Goal: Task Accomplishment & Management: Use online tool/utility

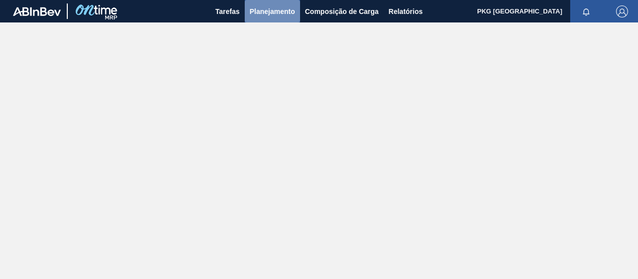
click at [284, 15] on font "Planejamento" at bounding box center [272, 11] width 45 height 12
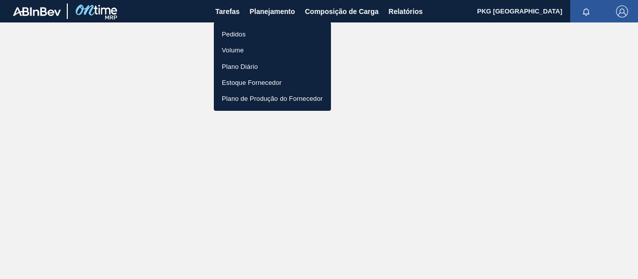
click at [272, 32] on li "Pedidos" at bounding box center [272, 34] width 117 height 16
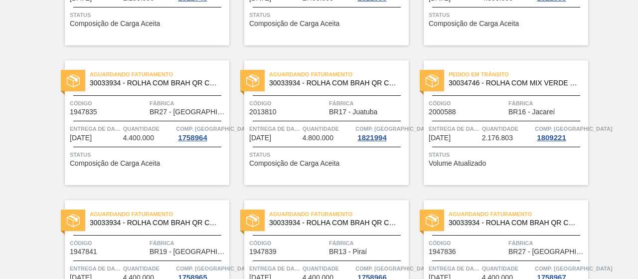
scroll to position [311, 0]
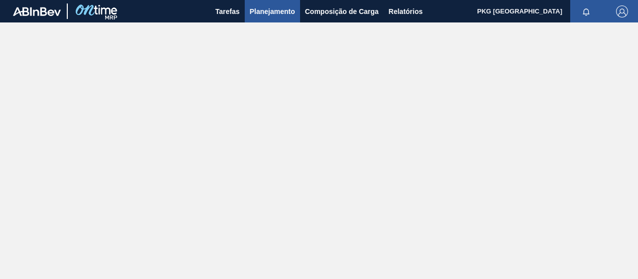
click at [260, 10] on font "Planejamento" at bounding box center [272, 11] width 45 height 8
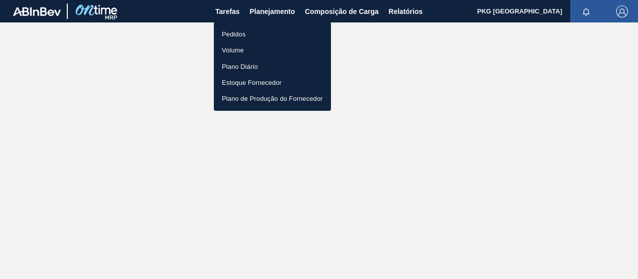
click at [260, 38] on li "Pedidos" at bounding box center [272, 34] width 117 height 16
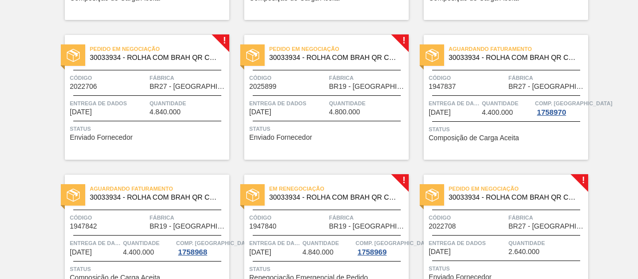
scroll to position [627, 0]
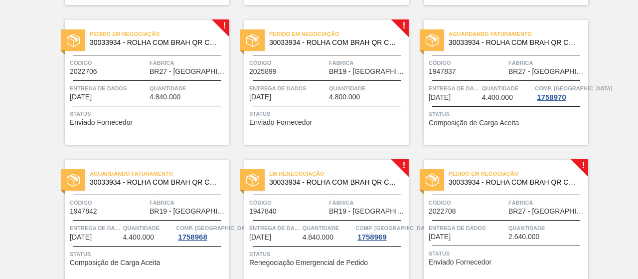
click at [346, 205] on span "Fábrica" at bounding box center [367, 202] width 77 height 10
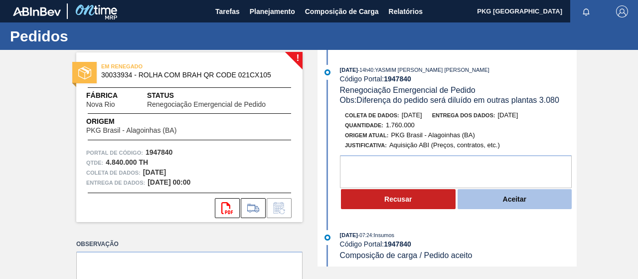
click at [492, 201] on button "Aceitar" at bounding box center [515, 199] width 115 height 20
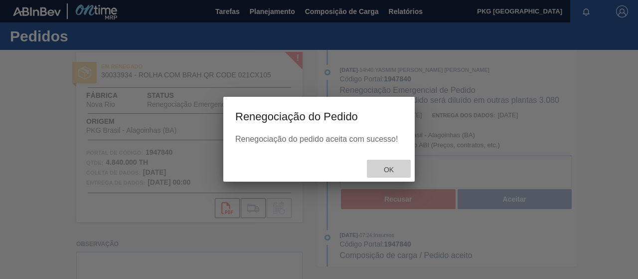
click at [389, 169] on font "OK" at bounding box center [389, 169] width 10 height 8
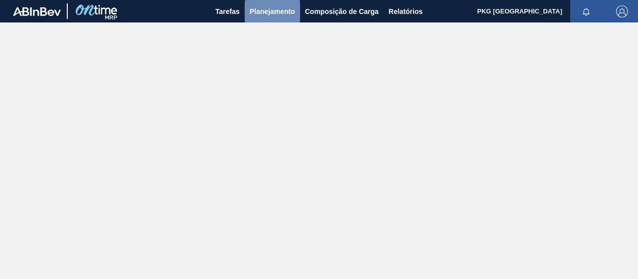
click at [281, 9] on font "Planejamento" at bounding box center [272, 11] width 45 height 8
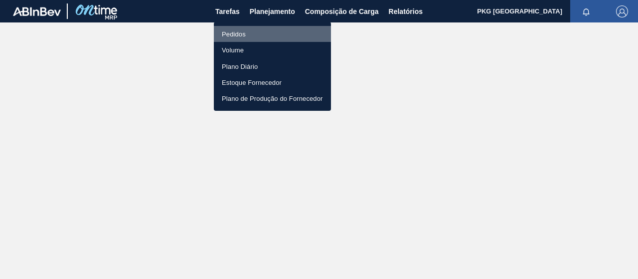
click at [282, 31] on li "Pedidos" at bounding box center [272, 34] width 117 height 16
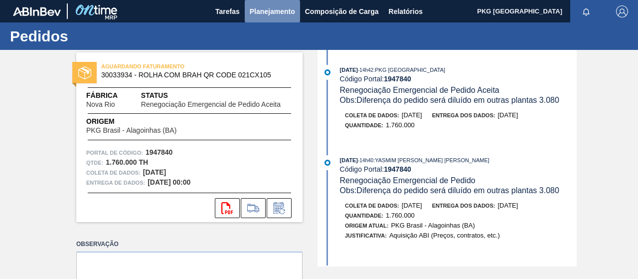
click at [263, 11] on font "Planejamento" at bounding box center [272, 11] width 45 height 8
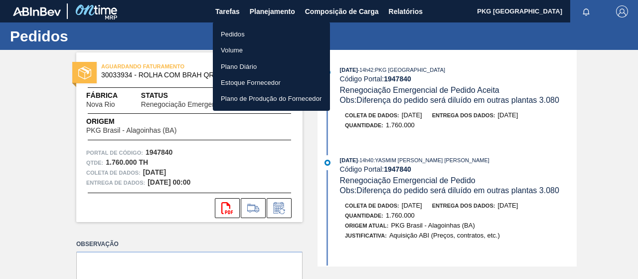
click at [255, 36] on li "Pedidos" at bounding box center [271, 34] width 117 height 16
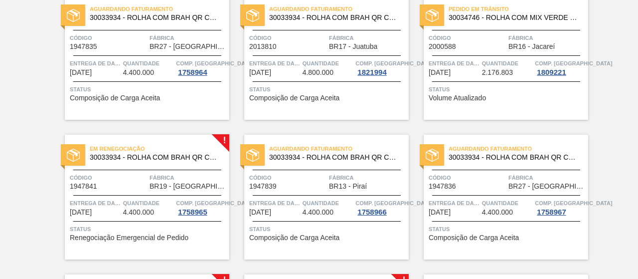
scroll to position [381, 0]
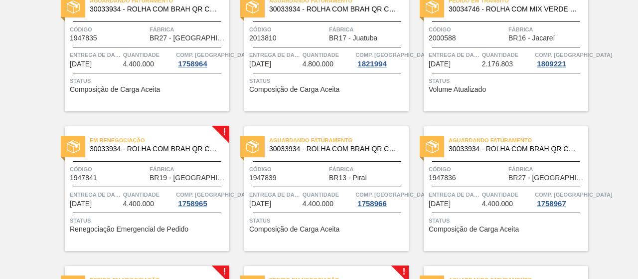
click at [180, 196] on font "Comp. [GEOGRAPHIC_DATA]" at bounding box center [214, 194] width 77 height 6
click at [150, 164] on span "Fábrica" at bounding box center [188, 169] width 77 height 10
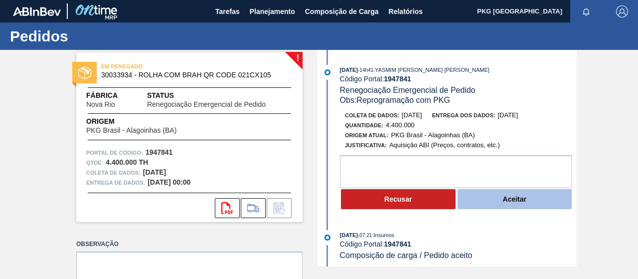
click at [506, 196] on font "Aceitar" at bounding box center [514, 199] width 23 height 8
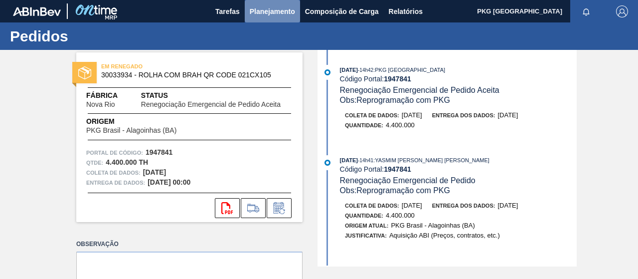
click at [260, 8] on font "Planejamento" at bounding box center [272, 11] width 45 height 8
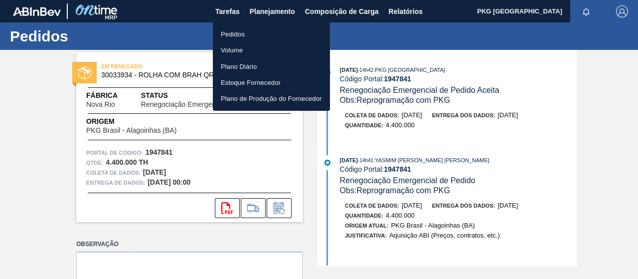
click at [244, 34] on font "Pedidos" at bounding box center [233, 33] width 24 height 7
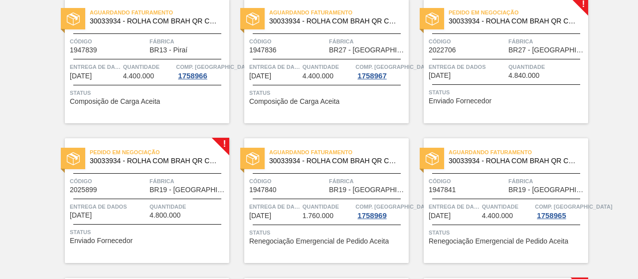
scroll to position [514, 0]
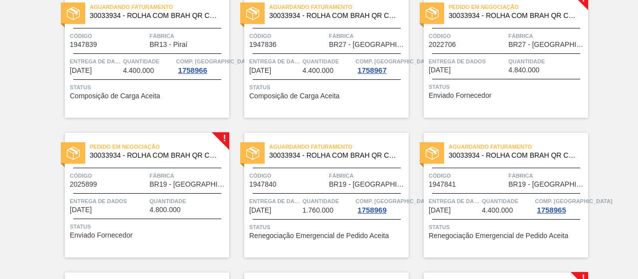
click at [154, 179] on span "Fábrica" at bounding box center [188, 175] width 77 height 10
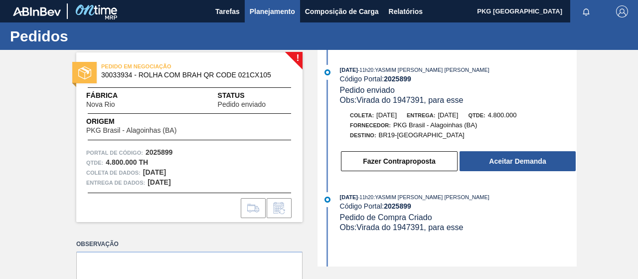
click at [254, 11] on font "Planejamento" at bounding box center [272, 11] width 45 height 8
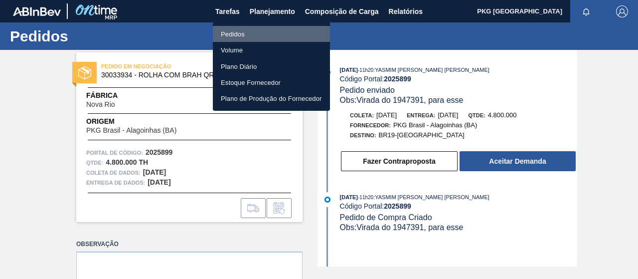
click at [263, 34] on li "Pedidos" at bounding box center [271, 34] width 117 height 16
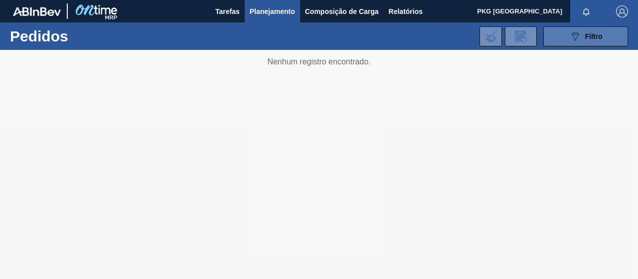
click at [560, 32] on button "089F7B8B-B2A5-4AFE-B5C0-19BA573D28AC Filtro" at bounding box center [585, 36] width 85 height 20
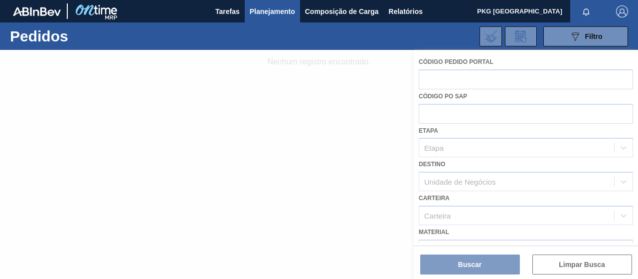
click at [491, 79] on div at bounding box center [319, 164] width 638 height 229
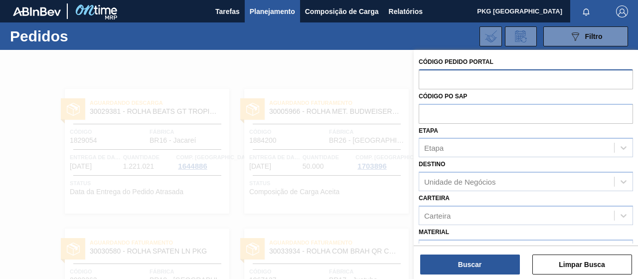
click at [511, 83] on input "text" at bounding box center [526, 78] width 214 height 19
paste input "1947391"
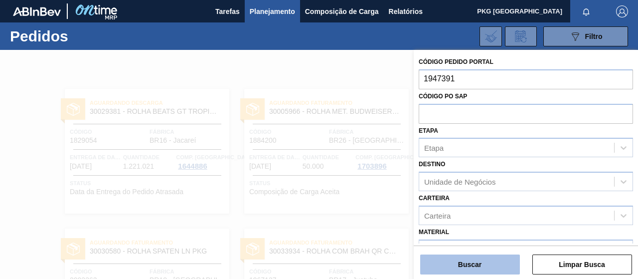
type input "1947391"
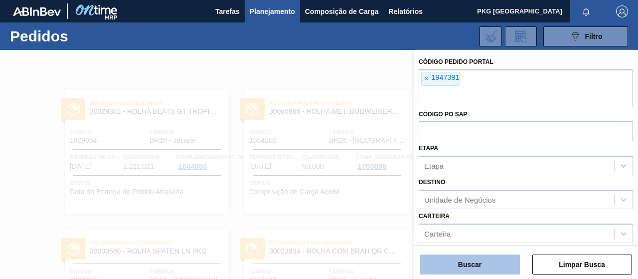
click at [457, 272] on button "Buscar" at bounding box center [470, 264] width 100 height 20
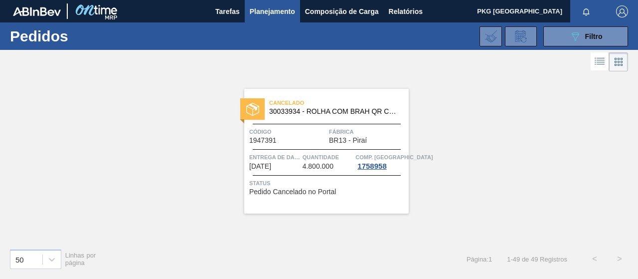
click at [303, 143] on div "Código 1947391" at bounding box center [287, 135] width 77 height 17
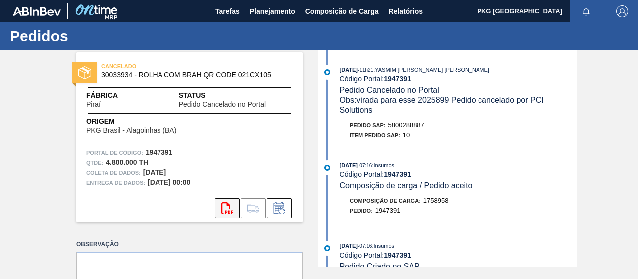
click at [225, 206] on icon "svg{fill:#ff0000}" at bounding box center [227, 208] width 12 height 12
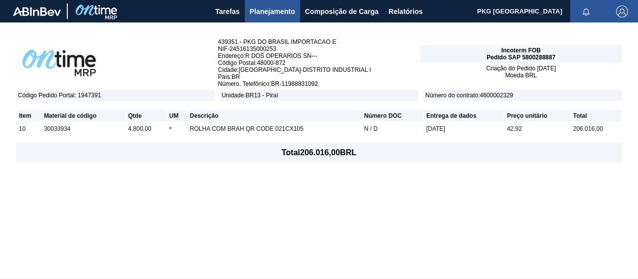
click at [262, 12] on font "Planejamento" at bounding box center [272, 11] width 45 height 8
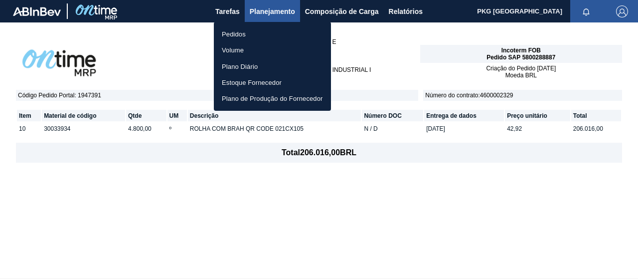
click at [258, 32] on li "Pedidos" at bounding box center [272, 34] width 117 height 16
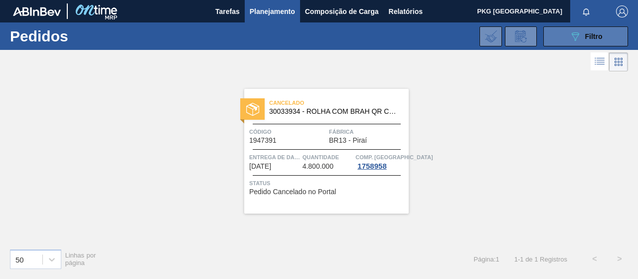
click at [545, 34] on button "089F7B8B-B2A5-4AFE-B5C0-19BA573D28AC Filtro" at bounding box center [585, 36] width 85 height 20
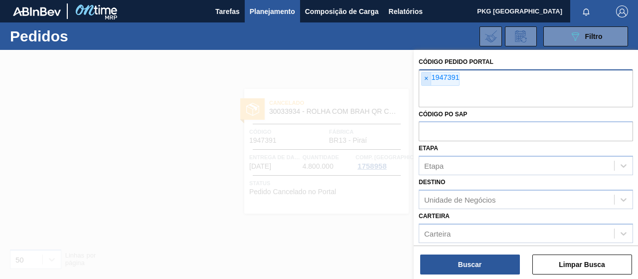
click at [430, 77] on span "×" at bounding box center [426, 78] width 9 height 13
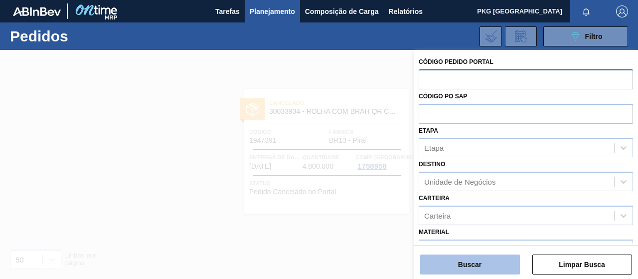
click at [490, 268] on button "Buscar" at bounding box center [470, 264] width 100 height 20
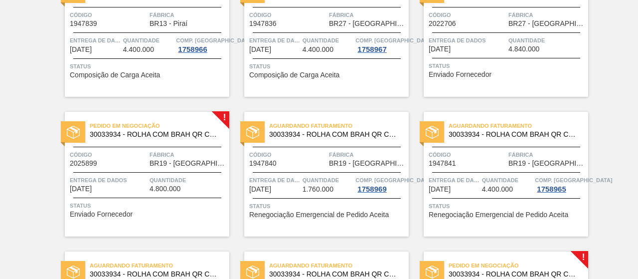
scroll to position [538, 0]
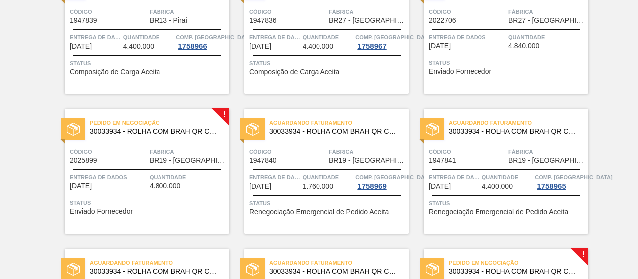
click at [132, 169] on div "Pedido em Negociação 30033934 - ROLHA COM BRAH QR CODE 021CX105 Código 2025899 …" at bounding box center [147, 171] width 164 height 125
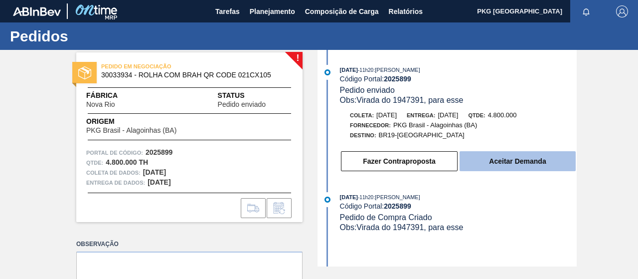
click at [511, 161] on font "Aceitar Demanda" at bounding box center [517, 161] width 57 height 8
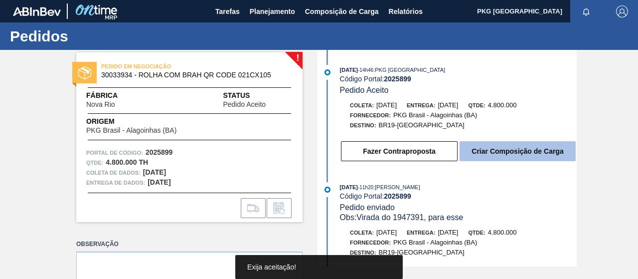
click at [522, 153] on font "Criar Composição de Carga" at bounding box center [517, 151] width 92 height 8
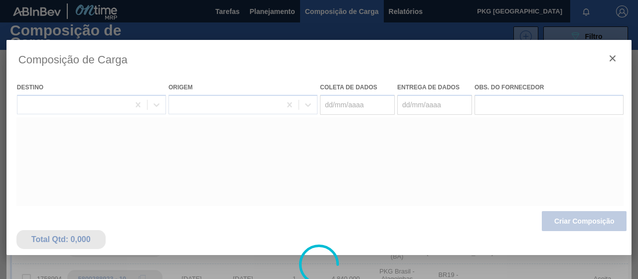
type coleta "[DATE]"
type entrega "[DATE]"
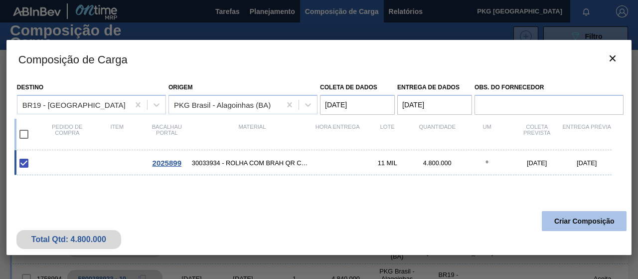
click at [577, 222] on font "Criar Composição" at bounding box center [584, 221] width 60 height 8
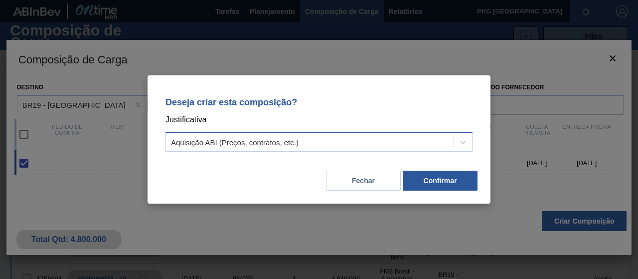
click at [361, 140] on div "Aquisição ABI (Preços, contratos, etc.)" at bounding box center [310, 142] width 288 height 14
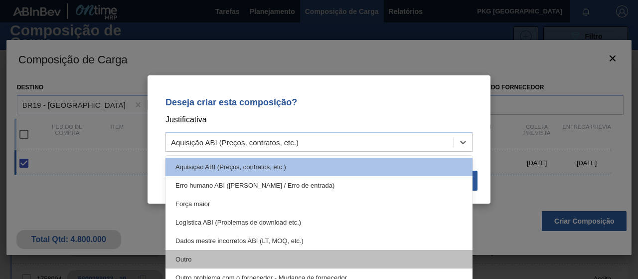
click at [360, 261] on div "Outro" at bounding box center [318, 259] width 307 height 18
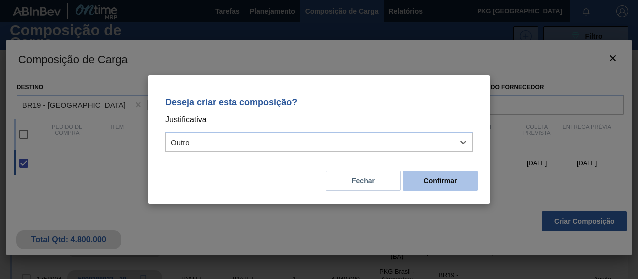
click at [430, 179] on font "Confirmar" at bounding box center [440, 180] width 33 height 8
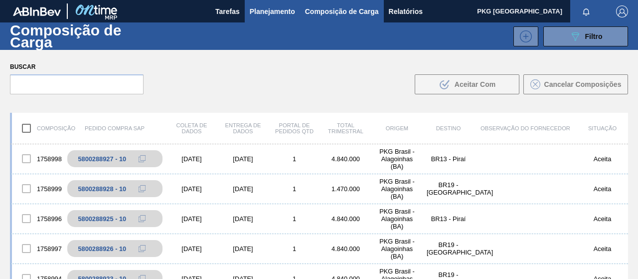
click at [286, 11] on font "Planejamento" at bounding box center [272, 11] width 45 height 8
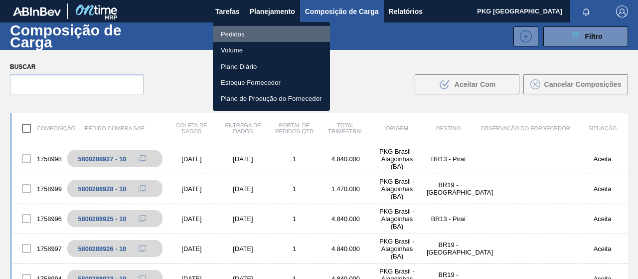
click at [271, 36] on li "Pedidos" at bounding box center [271, 34] width 117 height 16
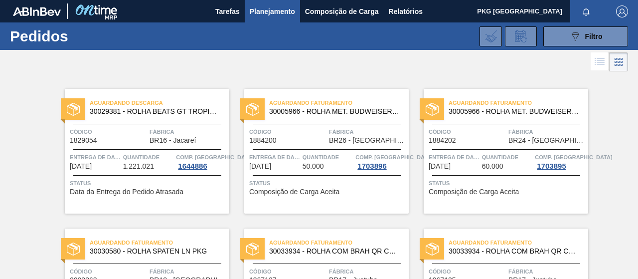
click at [283, 11] on font "Planejamento" at bounding box center [272, 11] width 45 height 8
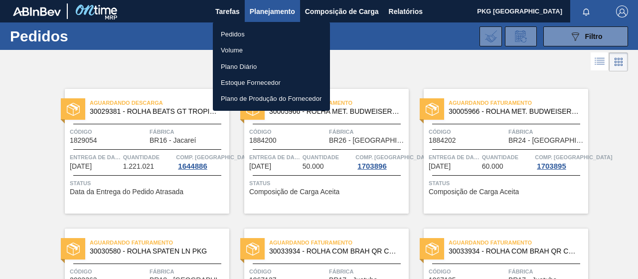
click at [557, 34] on div at bounding box center [319, 139] width 638 height 279
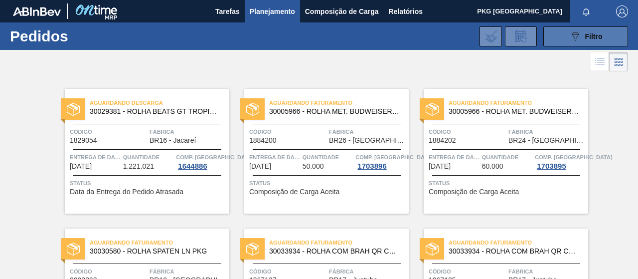
click at [552, 37] on button "089F7B8B-B2A5-4AFE-B5C0-19BA573D28AC Filtro" at bounding box center [585, 36] width 85 height 20
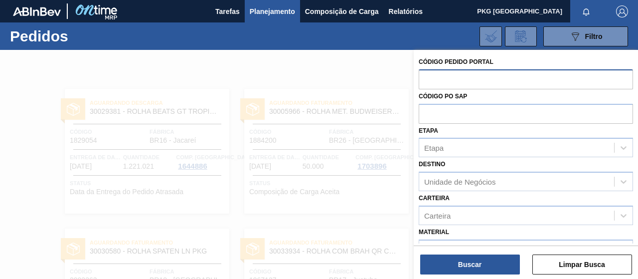
click at [517, 73] on input "text" at bounding box center [526, 78] width 214 height 19
paste input "text"
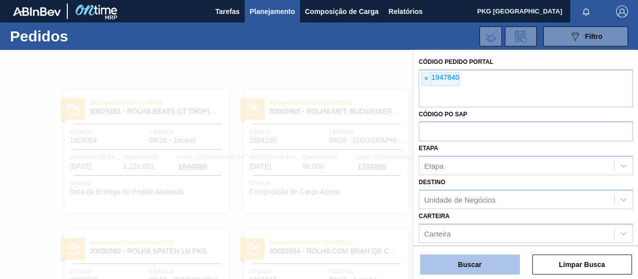
click at [470, 270] on button "Buscar" at bounding box center [470, 264] width 100 height 20
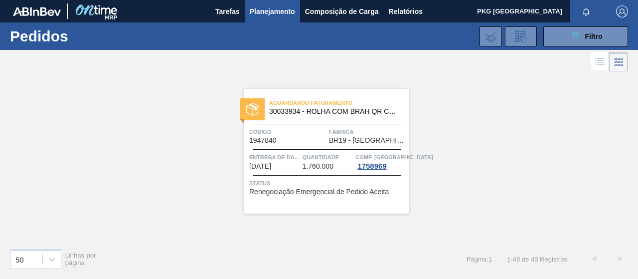
click at [316, 166] on font "1.760.000" at bounding box center [318, 166] width 31 height 8
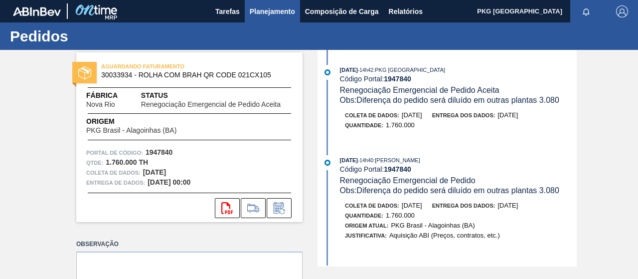
click at [269, 14] on font "Planejamento" at bounding box center [272, 11] width 45 height 8
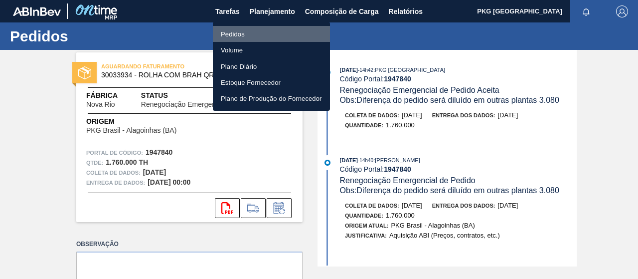
click at [262, 30] on li "Pedidos" at bounding box center [271, 34] width 117 height 16
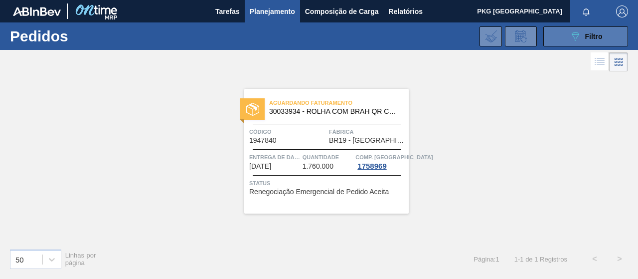
click at [552, 40] on button "089F7B8B-B2A5-4AFE-B5C0-19BA573D28AC Filtro" at bounding box center [585, 36] width 85 height 20
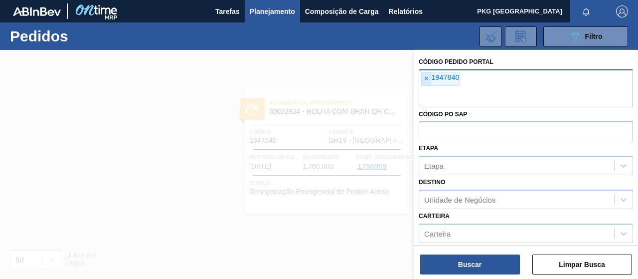
click at [423, 78] on span "×" at bounding box center [426, 78] width 9 height 13
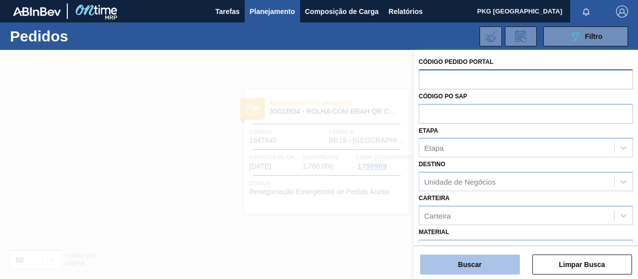
click at [473, 264] on font "Buscar" at bounding box center [469, 264] width 23 height 8
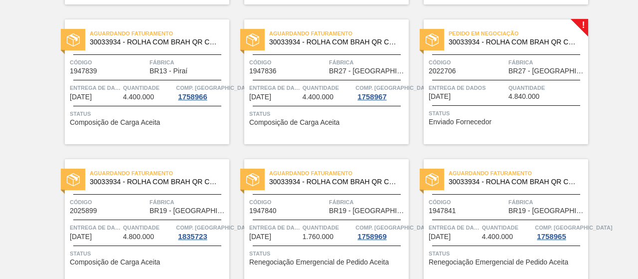
scroll to position [470, 0]
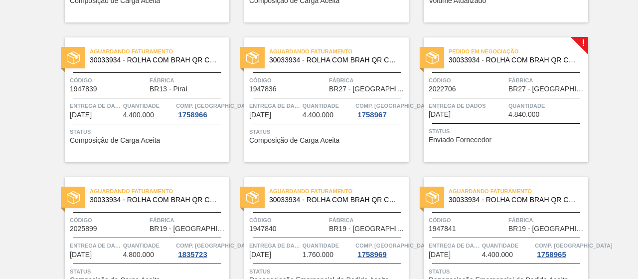
click at [493, 87] on div "Código 2022706" at bounding box center [467, 83] width 77 height 17
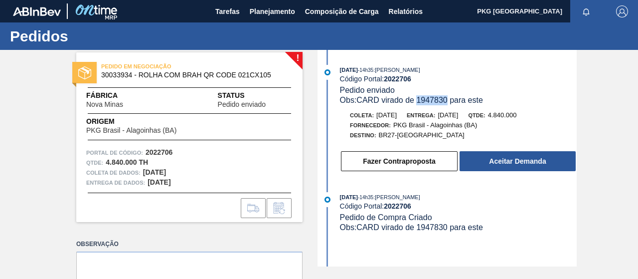
drag, startPoint x: 419, startPoint y: 99, endPoint x: 448, endPoint y: 101, distance: 29.0
click at [448, 101] on font "CARD virado de 1947830 para este" at bounding box center [419, 100] width 127 height 8
copy font "1947830"
click at [448, 101] on font "CARD virado de 1947830 para este" at bounding box center [419, 100] width 127 height 8
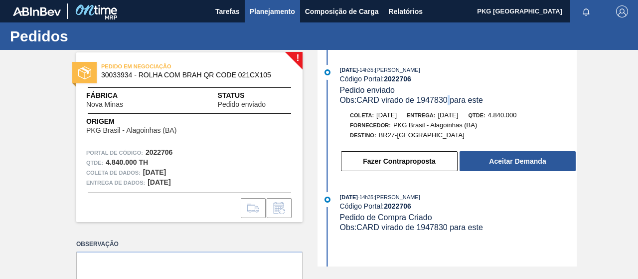
click at [260, 12] on font "Planejamento" at bounding box center [272, 11] width 45 height 8
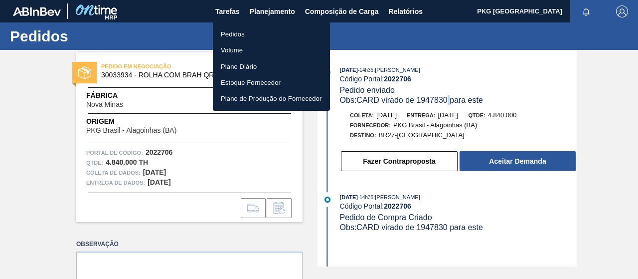
click at [268, 36] on li "Pedidos" at bounding box center [271, 34] width 117 height 16
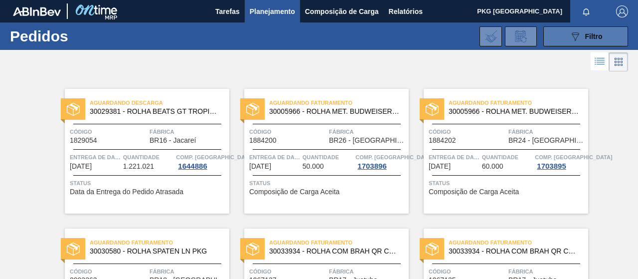
click at [550, 37] on button "089F7B8B-B2A5-4AFE-B5C0-19BA573D28AC Filtro" at bounding box center [585, 36] width 85 height 20
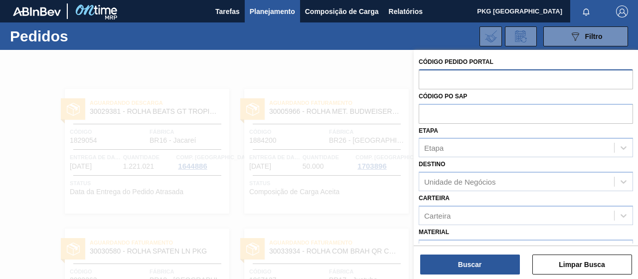
click at [444, 77] on input "text" at bounding box center [526, 78] width 214 height 19
paste input "1947830"
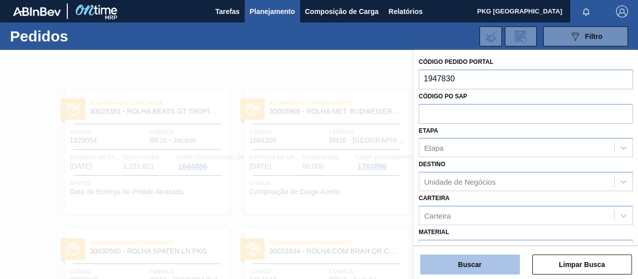
type input "1947830"
click at [470, 265] on font "Buscar" at bounding box center [469, 264] width 23 height 8
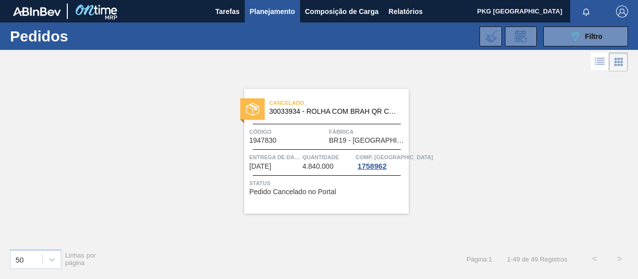
click at [299, 160] on span "Entrega de dados" at bounding box center [274, 157] width 51 height 10
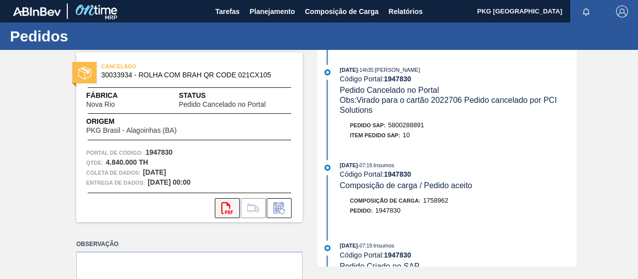
click at [229, 213] on icon at bounding box center [226, 208] width 11 height 12
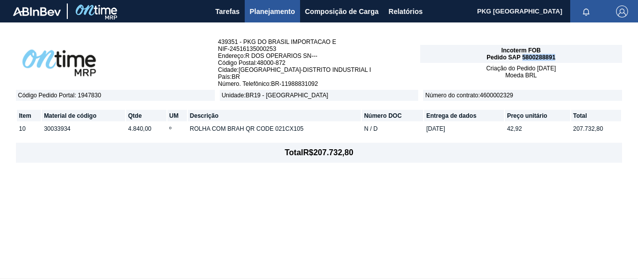
drag, startPoint x: 557, startPoint y: 58, endPoint x: 523, endPoint y: 60, distance: 34.4
click at [523, 60] on div "Incoterm FOB Pedido SAP 5800288891" at bounding box center [521, 54] width 202 height 18
copy font "5800288891"
click at [261, 8] on font "Planejamento" at bounding box center [272, 11] width 45 height 8
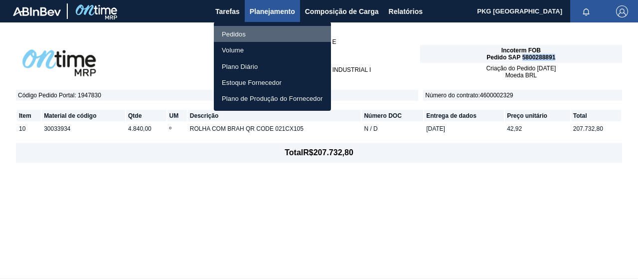
click at [266, 36] on li "Pedidos" at bounding box center [272, 34] width 117 height 16
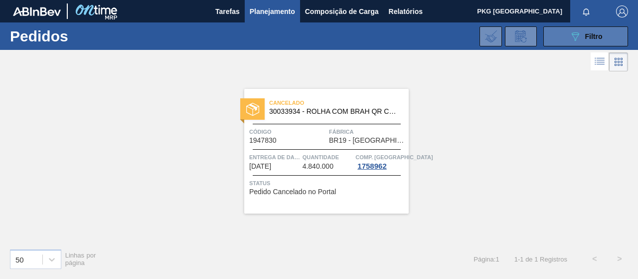
click at [549, 34] on button "089F7B8B-B2A5-4AFE-B5C0-19BA573D28AC Filtro" at bounding box center [585, 36] width 85 height 20
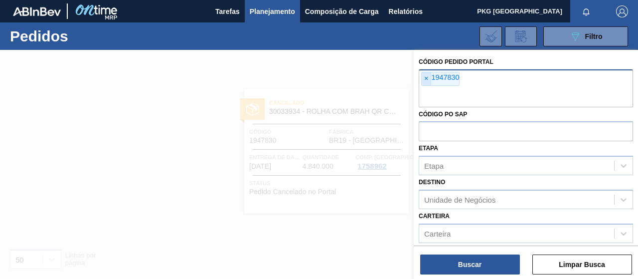
click at [429, 79] on span "×" at bounding box center [426, 78] width 9 height 13
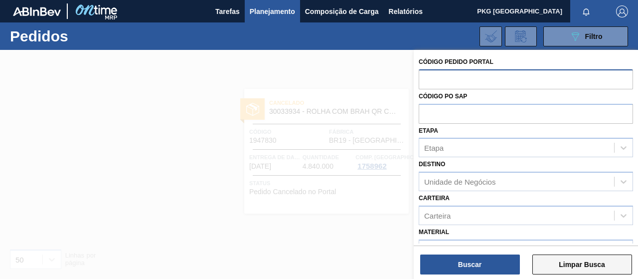
click at [560, 266] on font "Limpar Busca" at bounding box center [582, 264] width 46 height 8
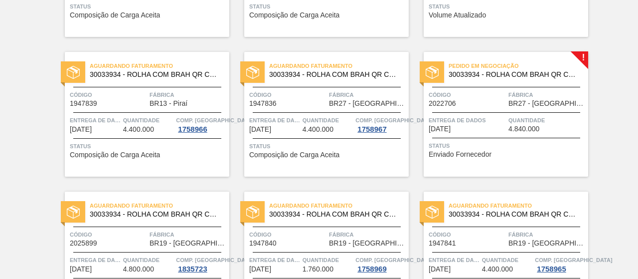
scroll to position [465, 0]
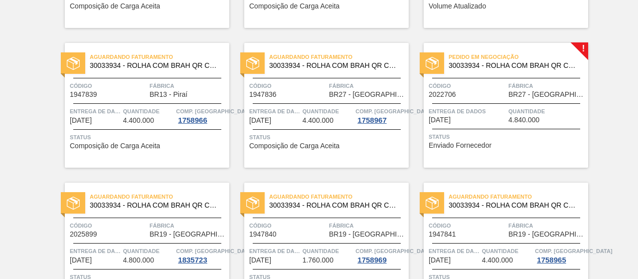
click at [500, 109] on span "Entrega de dados" at bounding box center [467, 111] width 77 height 10
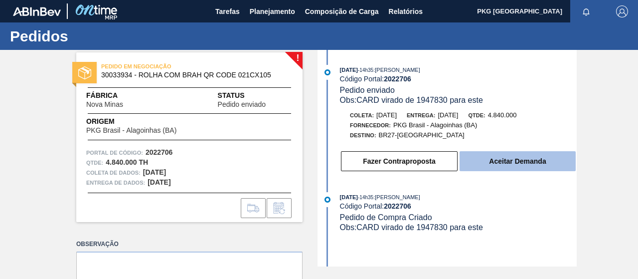
click at [497, 166] on button "Aceitar Demanda" at bounding box center [518, 161] width 116 height 20
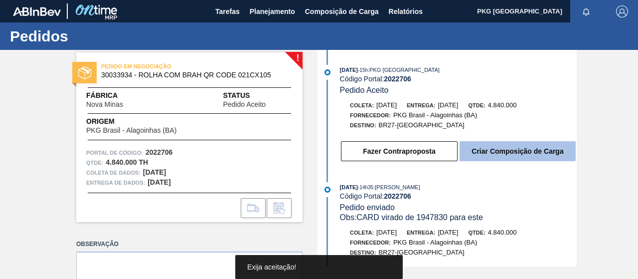
click at [509, 155] on font "Criar Composição de Carga" at bounding box center [517, 151] width 92 height 8
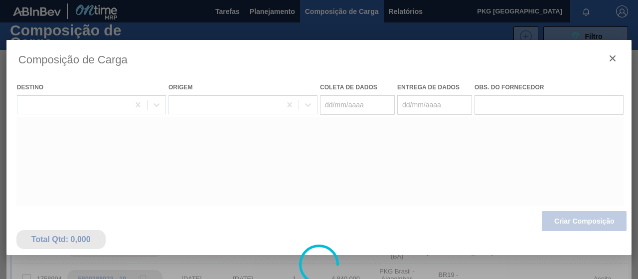
type coleta "[DATE]"
type entrega "[DATE]"
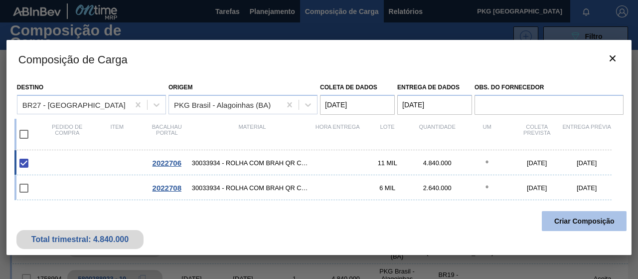
click at [578, 219] on font "Criar Composição" at bounding box center [584, 221] width 60 height 8
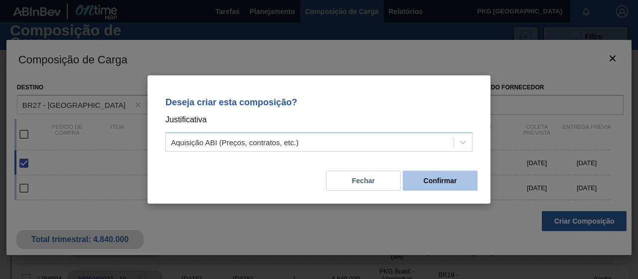
click at [428, 178] on font "Confirmar" at bounding box center [440, 180] width 33 height 8
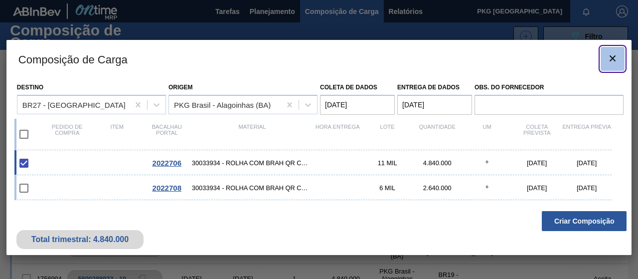
click at [617, 62] on icon "botão de ícone" at bounding box center [613, 58] width 12 height 12
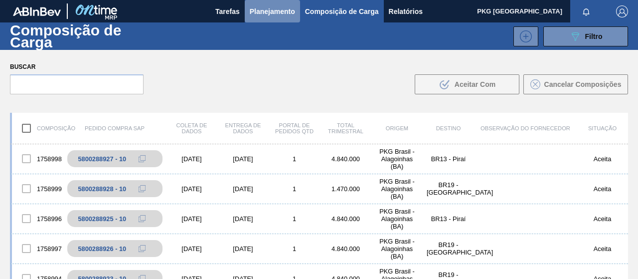
click at [278, 15] on font "Planejamento" at bounding box center [272, 11] width 45 height 12
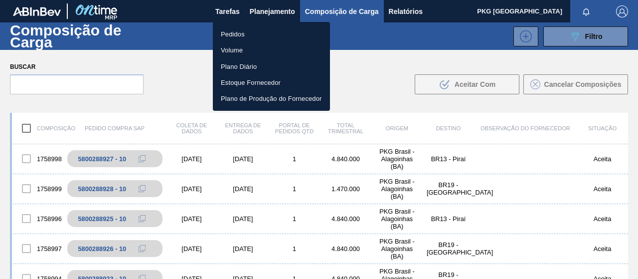
click at [278, 32] on li "Pedidos" at bounding box center [271, 34] width 117 height 16
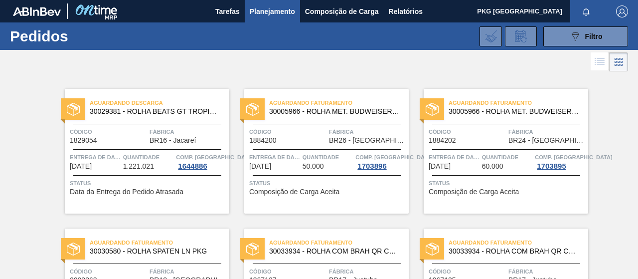
drag, startPoint x: 624, startPoint y: 79, endPoint x: 623, endPoint y: 168, distance: 89.2
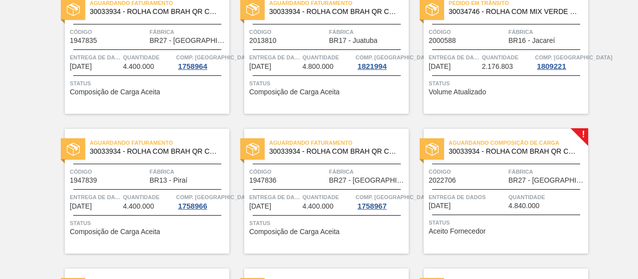
scroll to position [399, 0]
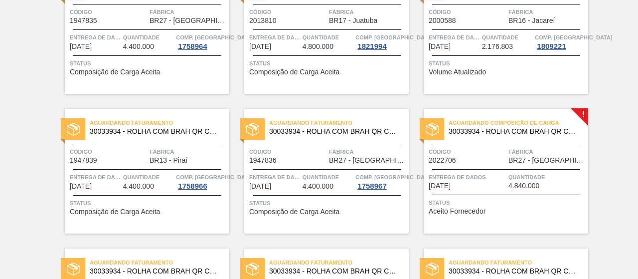
click at [542, 169] on div "Aguardando Composição de Carga 30033934 - ROLHA COM BRAH QR CODE 021CX105 Códig…" at bounding box center [506, 171] width 164 height 125
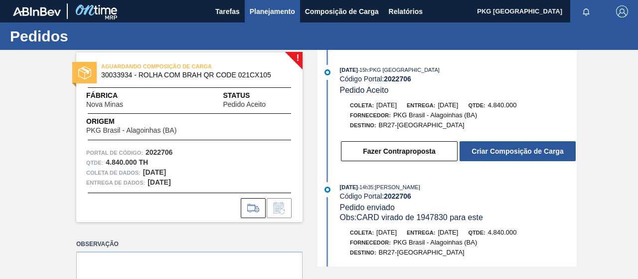
click at [281, 12] on font "Planejamento" at bounding box center [272, 11] width 45 height 8
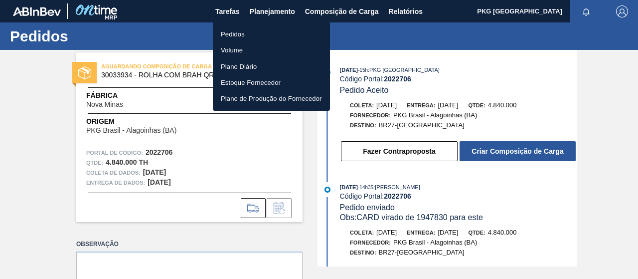
click at [266, 36] on li "Pedidos" at bounding box center [271, 34] width 117 height 16
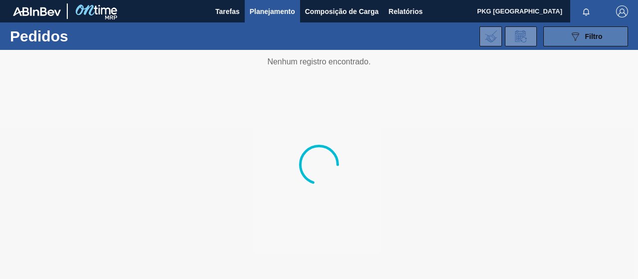
click at [550, 44] on button "089F7B8B-B2A5-4AFE-B5C0-19BA573D28AC Filtro" at bounding box center [585, 36] width 85 height 20
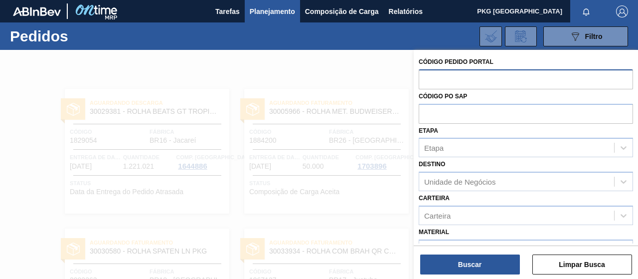
click at [446, 78] on input "text" at bounding box center [526, 78] width 214 height 19
type input "1947840"
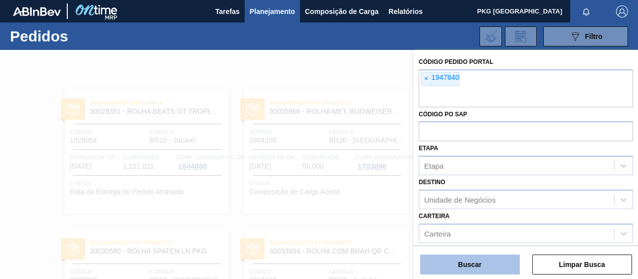
click at [490, 262] on button "Buscar" at bounding box center [470, 264] width 100 height 20
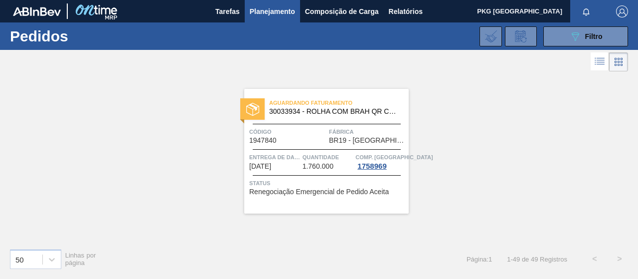
click at [330, 152] on span "Quantidade" at bounding box center [328, 157] width 51 height 10
